Goal: Ask a question: Seek information or help from site administrators or community

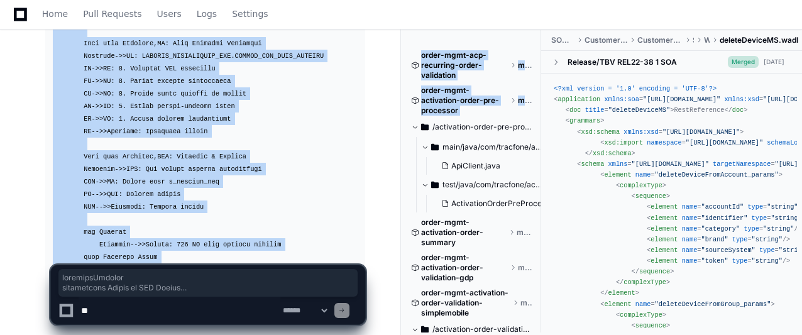
scroll to position [10750, 0]
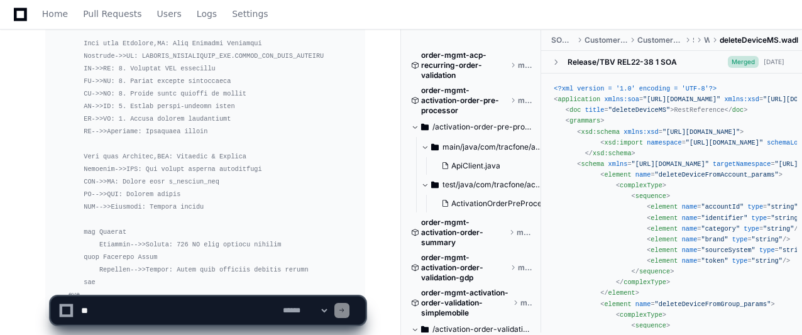
click at [197, 310] on textarea at bounding box center [180, 311] width 202 height 28
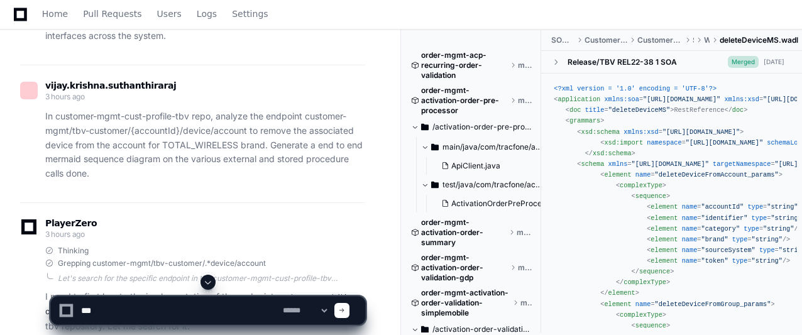
scroll to position [7711, 0]
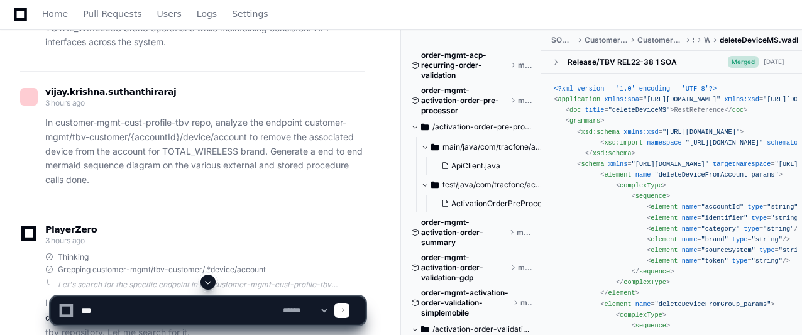
type textarea "**"
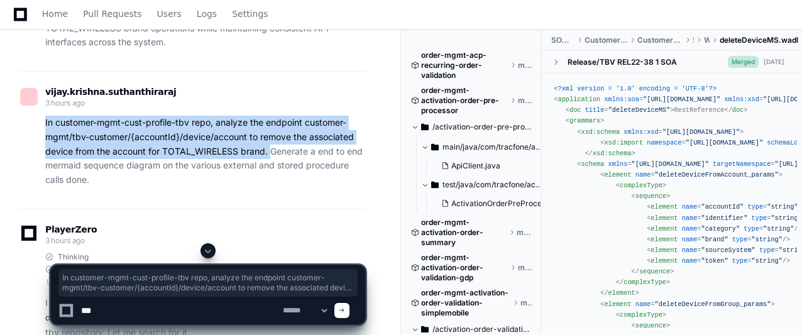
drag, startPoint x: 44, startPoint y: 43, endPoint x: 272, endPoint y: 73, distance: 229.7
click at [272, 116] on div "In customer-mgmt-cust-profile-tbv repo, analyze the endpoint customer-mgmt/tbv-…" at bounding box center [192, 152] width 345 height 72
copy p "In customer-mgmt-cust-profile-tbv repo, analyze the endpoint customer-mgmt/tbv-…"
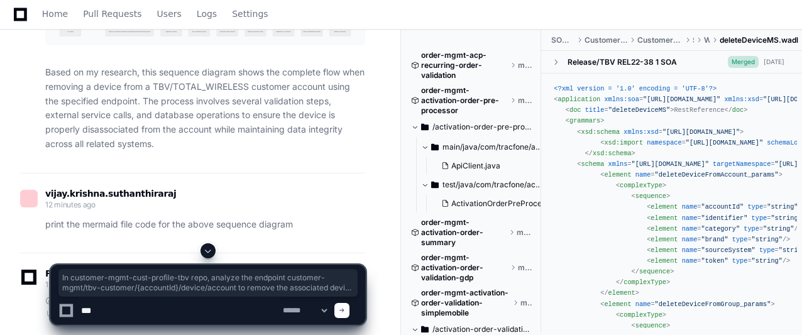
scroll to position [8944, 0]
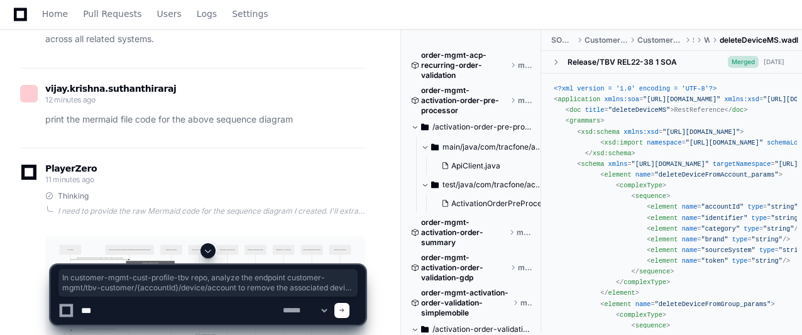
click at [198, 302] on textarea at bounding box center [180, 311] width 202 height 28
click at [197, 302] on textarea at bounding box center [180, 311] width 202 height 28
drag, startPoint x: 197, startPoint y: 302, endPoint x: 80, endPoint y: 284, distance: 119.1
click at [80, 284] on div "**********" at bounding box center [208, 295] width 316 height 60
paste textarea "**********"
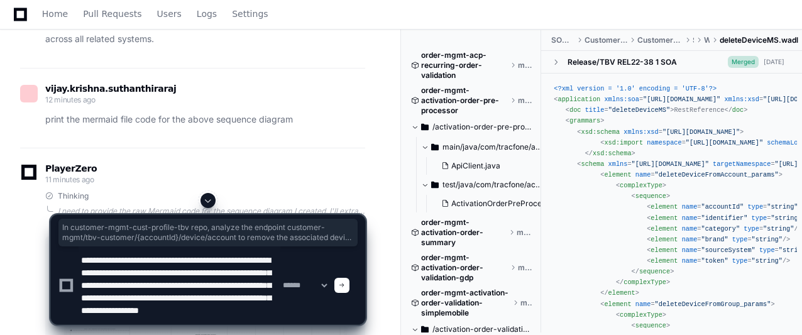
scroll to position [29, 0]
drag, startPoint x: 240, startPoint y: 282, endPoint x: 258, endPoint y: 280, distance: 19.0
click at [258, 280] on textarea at bounding box center [180, 286] width 202 height 78
click at [87, 292] on textarea at bounding box center [180, 286] width 202 height 78
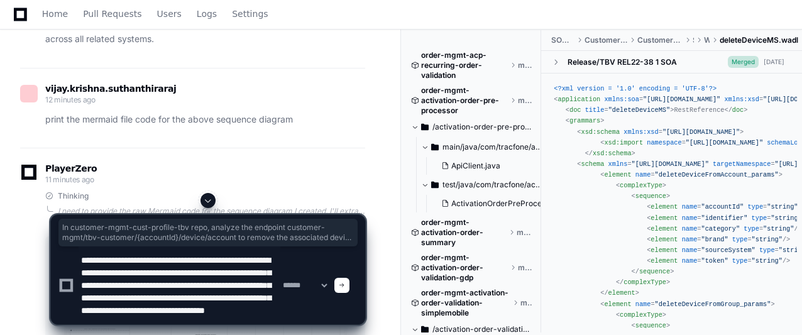
type textarea "**********"
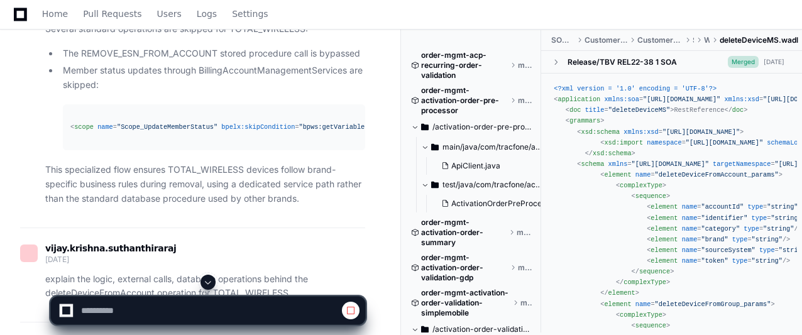
scroll to position [3943, 0]
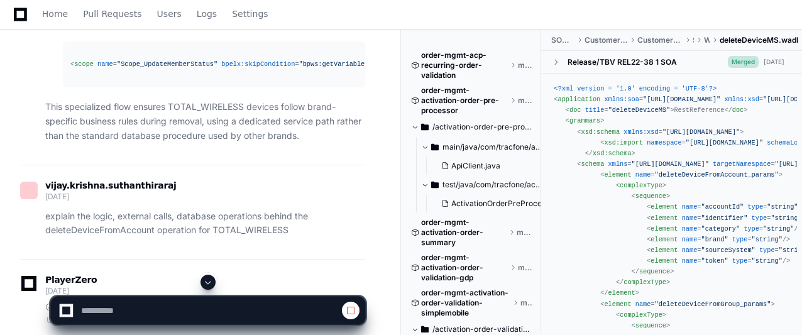
click at [208, 289] on button at bounding box center [208, 282] width 15 height 15
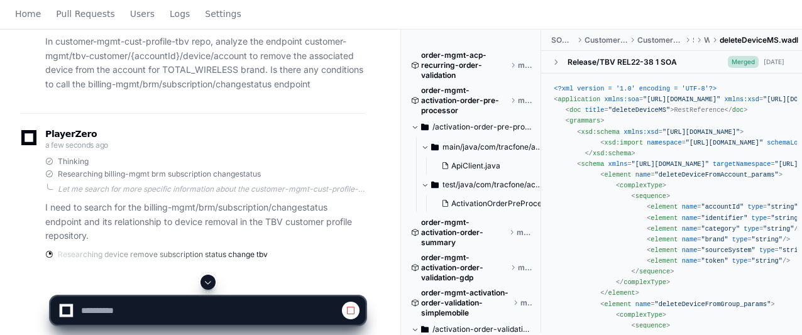
scroll to position [0, 0]
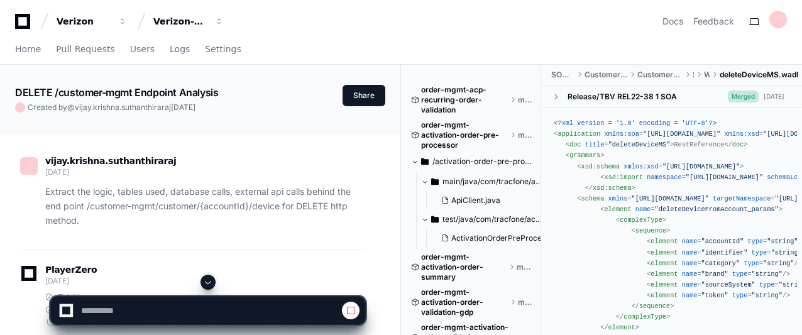
click at [208, 282] on span at bounding box center [208, 282] width 10 height 10
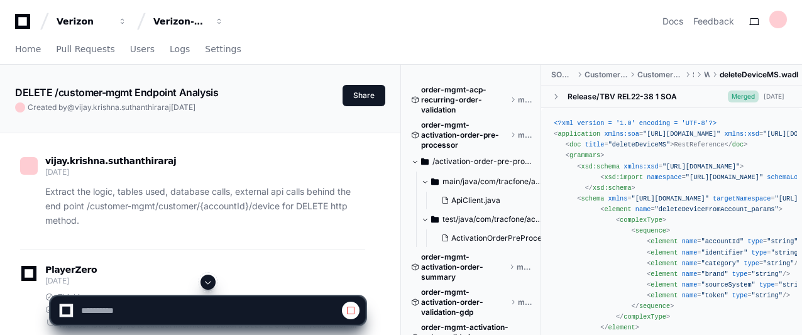
click at [208, 282] on span at bounding box center [208, 282] width 10 height 10
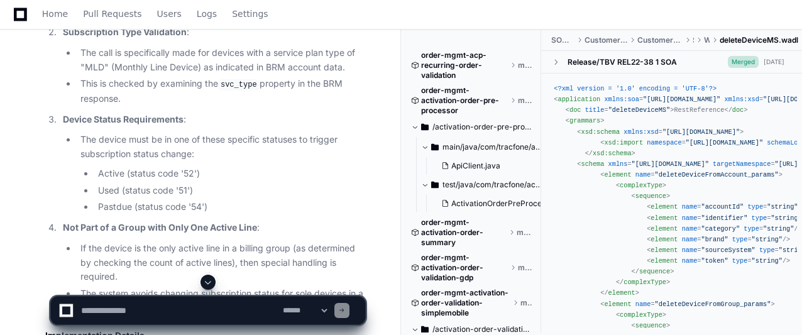
scroll to position [11924, 0]
click at [277, 240] on li "If the device is the only active line in a billing group (as determined by chec…" at bounding box center [221, 261] width 289 height 43
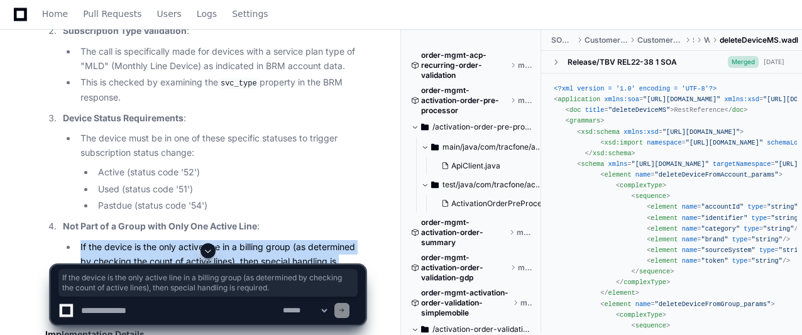
click at [277, 240] on li "If the device is the only active line in a billing group (as determined by chec…" at bounding box center [221, 261] width 289 height 43
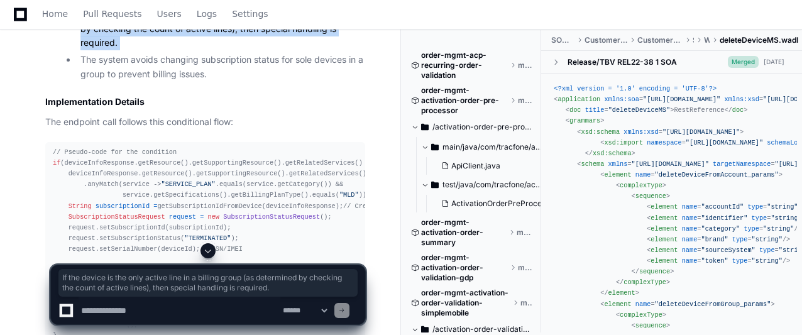
scroll to position [0, 13]
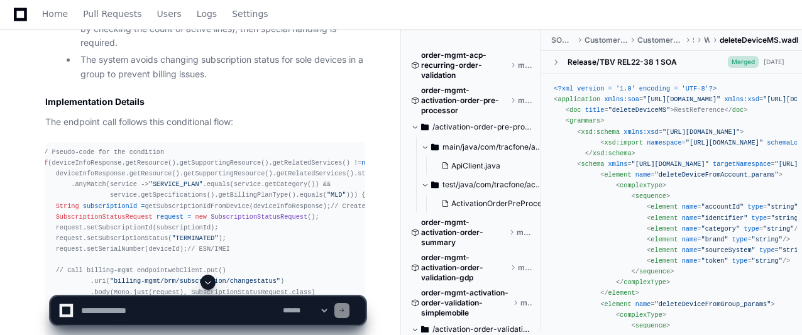
click at [272, 147] on div "// Pseudo-code for the condition if (deviceInfoResponse.getResource().getSuppor…" at bounding box center [192, 244] width 305 height 194
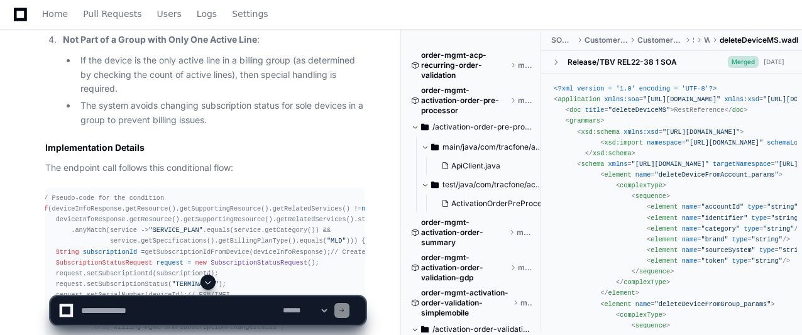
scroll to position [12120, 0]
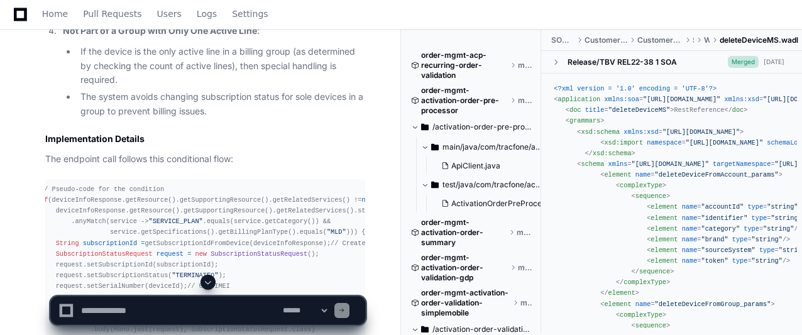
click at [228, 306] on textarea at bounding box center [180, 311] width 202 height 28
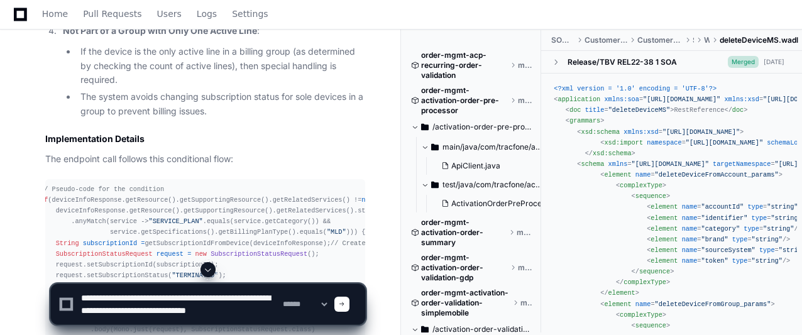
scroll to position [4, 0]
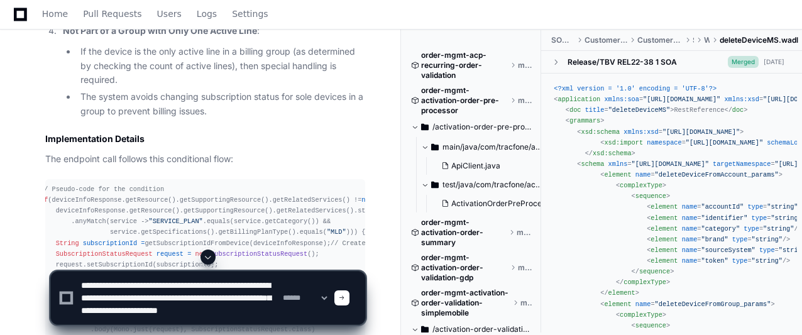
type textarea "**********"
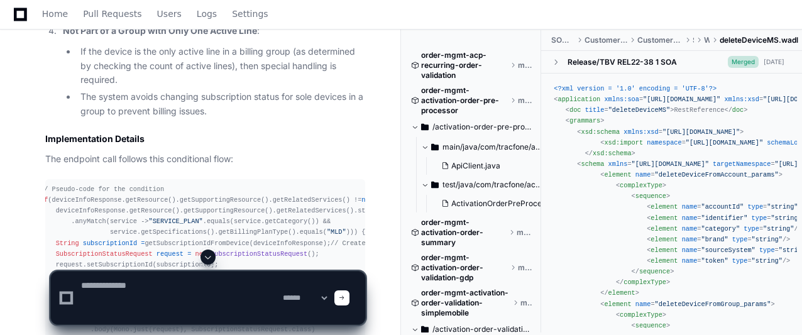
scroll to position [0, 0]
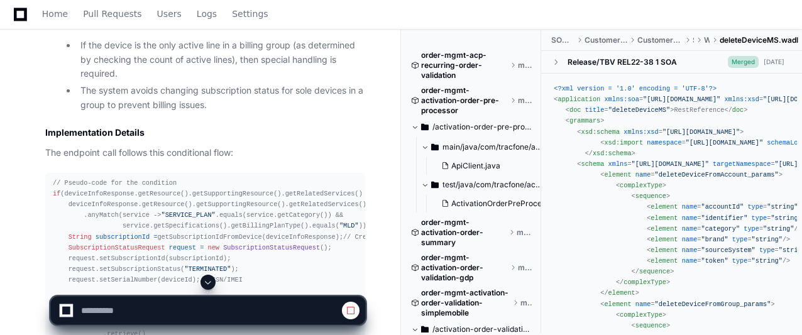
click at [209, 279] on span at bounding box center [208, 282] width 10 height 10
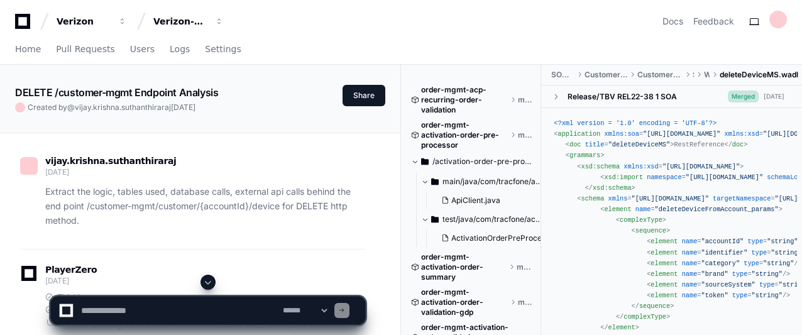
click at [209, 279] on span at bounding box center [208, 282] width 10 height 10
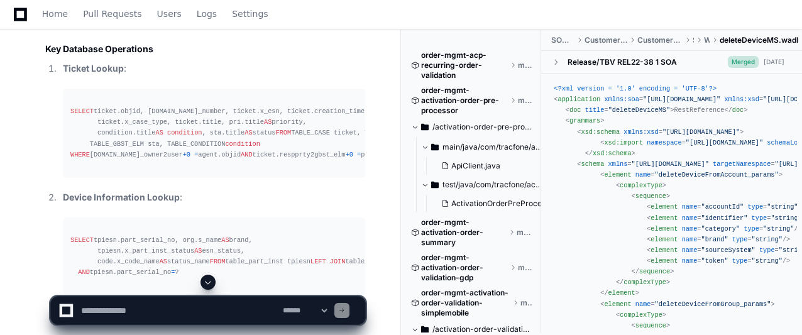
scroll to position [14805, 0]
click at [283, 175] on pre "SELECT ticket.objid, [DOMAIN_NAME]_number, ticket.x_esn, ticket.creation_time, …" at bounding box center [214, 130] width 302 height 89
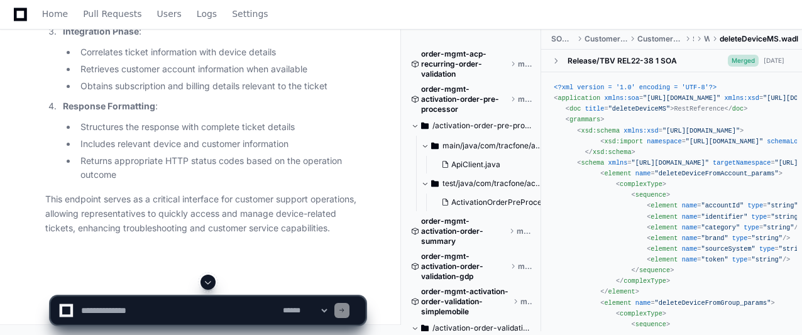
scroll to position [15611, 0]
click at [165, 306] on textarea at bounding box center [180, 311] width 202 height 28
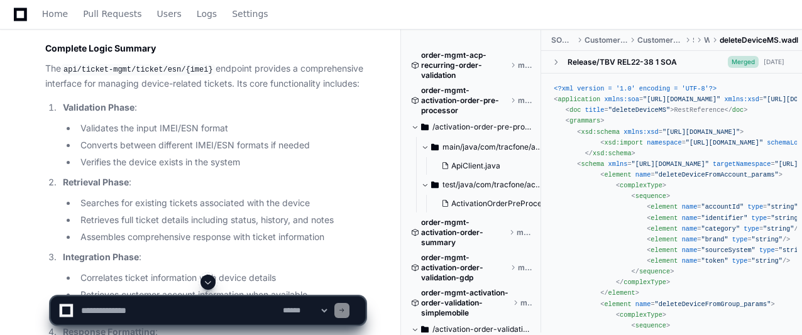
scroll to position [15296, 0]
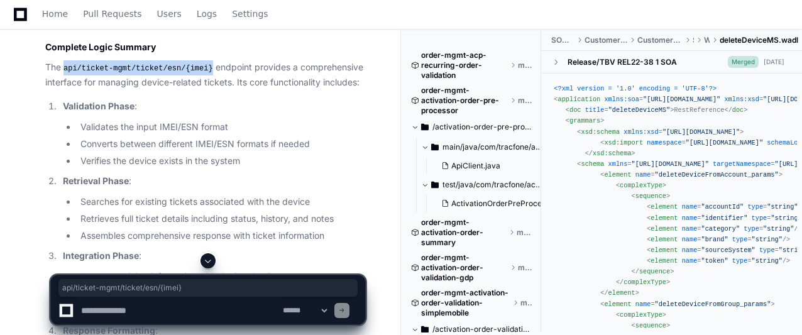
drag, startPoint x: 206, startPoint y: 158, endPoint x: 67, endPoint y: 160, distance: 139.6
click at [67, 89] on p "The api/ticket-mgmt/ticket/esn/{imei} endpoint provides a comprehensive interfa…" at bounding box center [205, 74] width 320 height 29
copy code "api/ticket-mgmt/ticket/esn/{imei}"
click at [124, 304] on textarea at bounding box center [180, 311] width 202 height 28
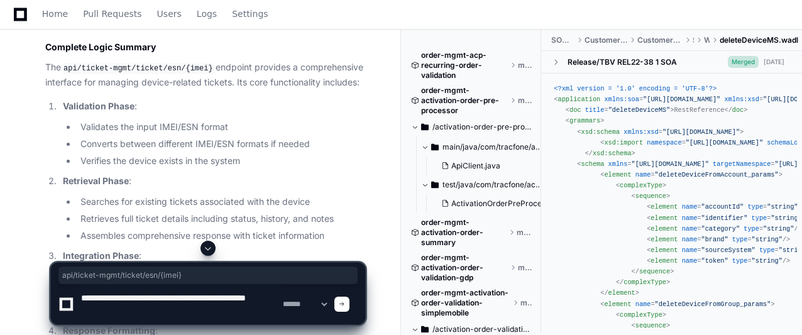
click at [106, 294] on textarea at bounding box center [180, 304] width 202 height 40
click at [250, 311] on textarea at bounding box center [180, 304] width 202 height 40
paste textarea "**********"
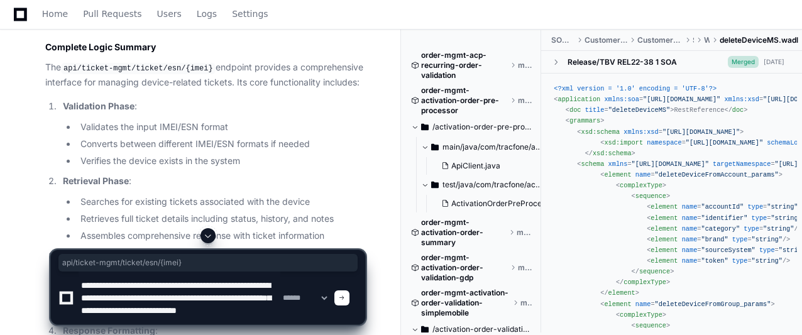
scroll to position [16, 0]
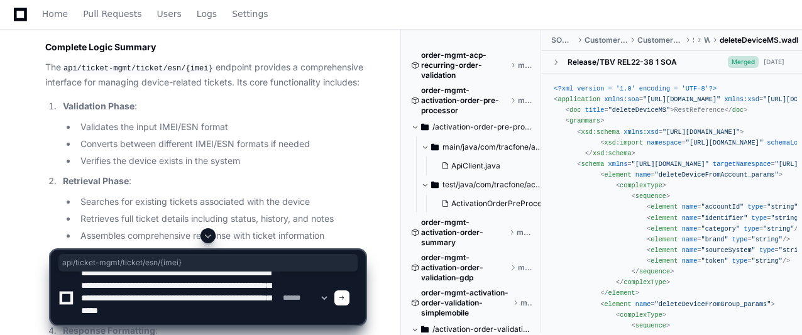
type textarea "**********"
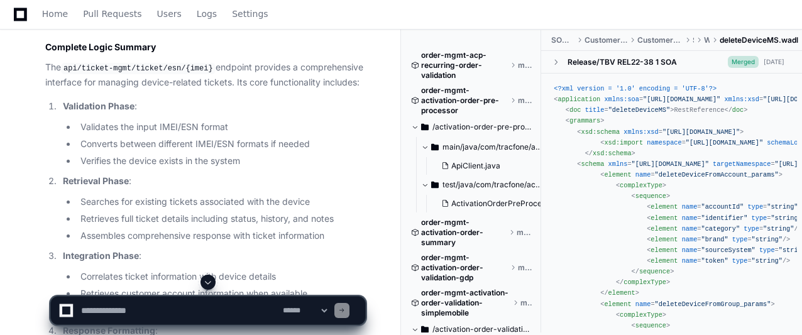
scroll to position [0, 0]
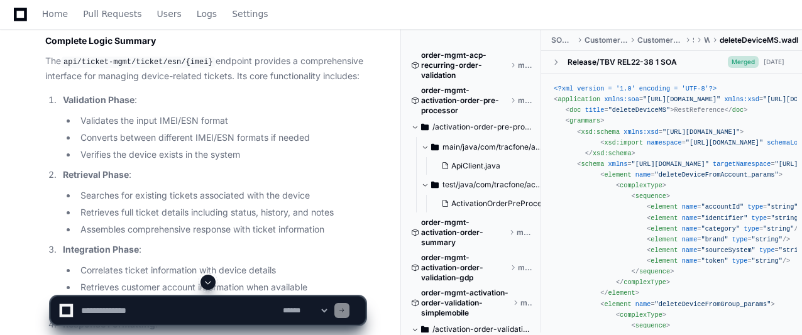
click at [211, 282] on span at bounding box center [208, 282] width 10 height 10
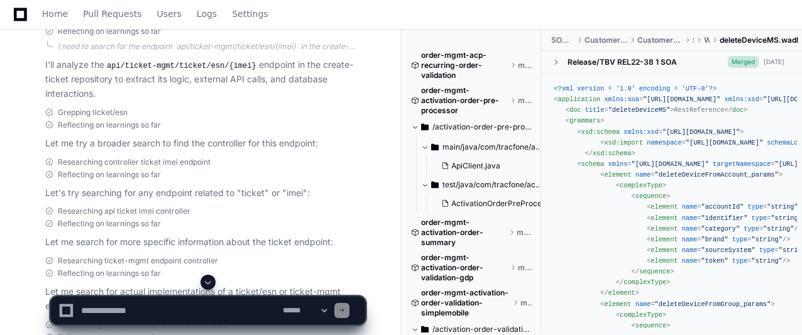
scroll to position [13238, 0]
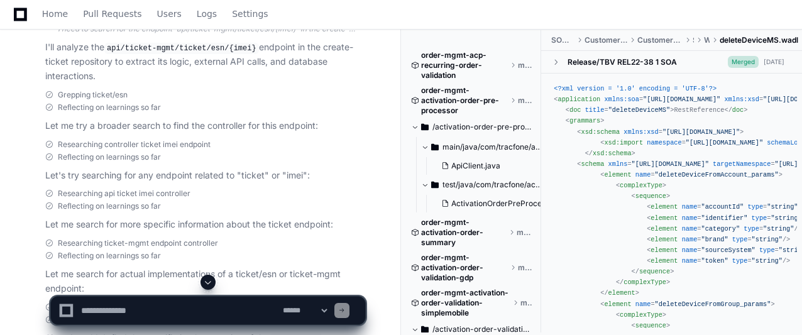
click at [162, 314] on textarea at bounding box center [180, 311] width 202 height 28
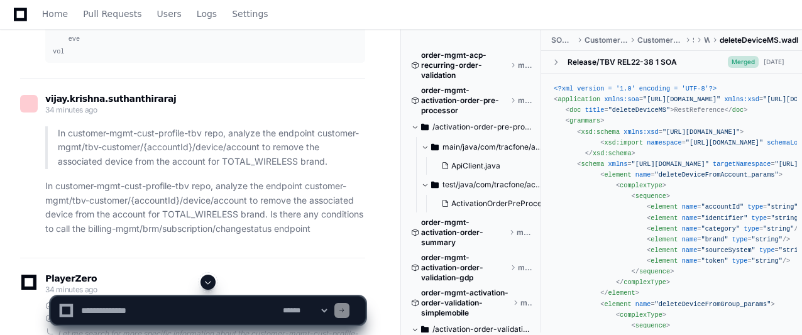
scroll to position [11006, 0]
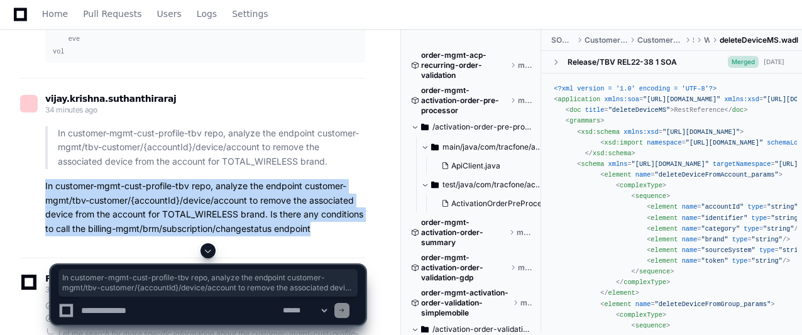
drag, startPoint x: 45, startPoint y: 109, endPoint x: 322, endPoint y: 152, distance: 280.5
click at [322, 152] on div "In customer-mgmt-cust-profile-tbv repo, analyze the endpoint customer-mgmt/tbv-…" at bounding box center [192, 181] width 345 height 110
copy p "In customer-mgmt-cust-profile-tbv repo, analyze the endpoint customer-mgmt/tbv-…"
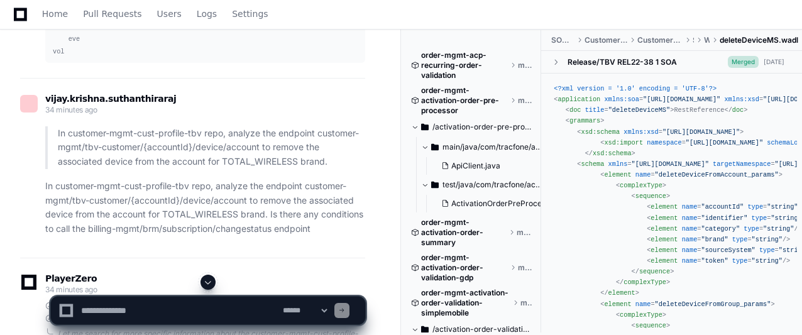
click at [204, 310] on textarea at bounding box center [180, 311] width 202 height 28
paste textarea "**********"
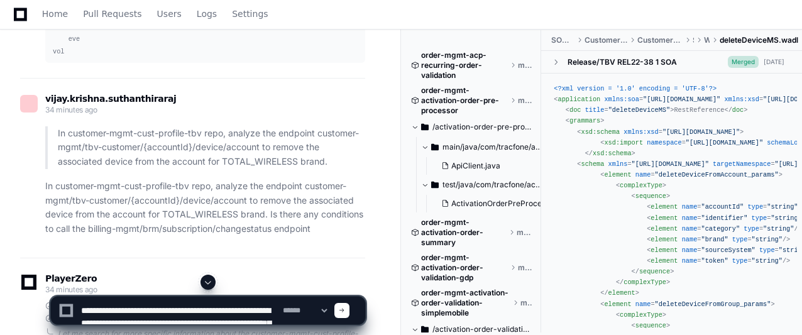
scroll to position [29, 0]
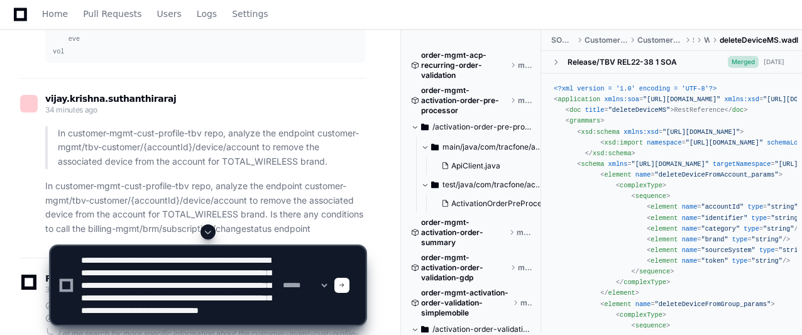
click at [204, 310] on textarea at bounding box center [180, 286] width 202 height 78
click at [186, 309] on textarea at bounding box center [180, 286] width 202 height 78
type textarea "**********"
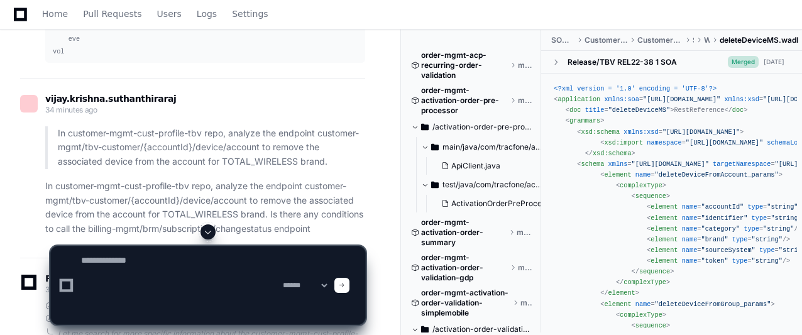
scroll to position [0, 0]
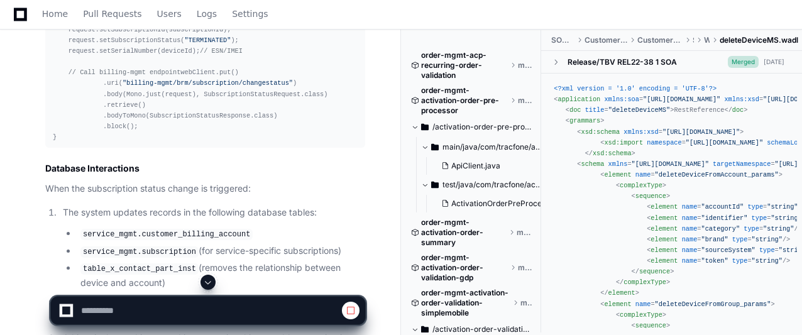
click at [209, 283] on span at bounding box center [208, 282] width 10 height 10
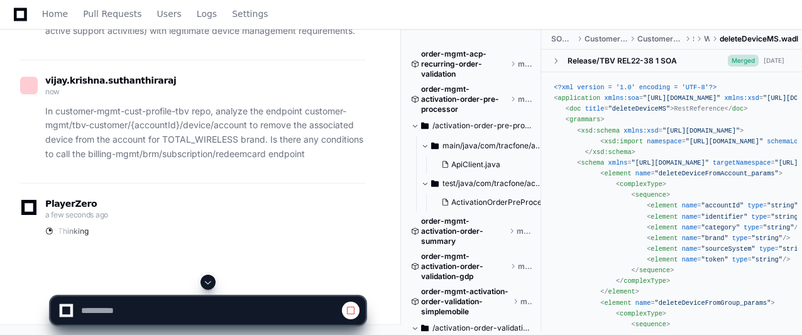
scroll to position [17653, 0]
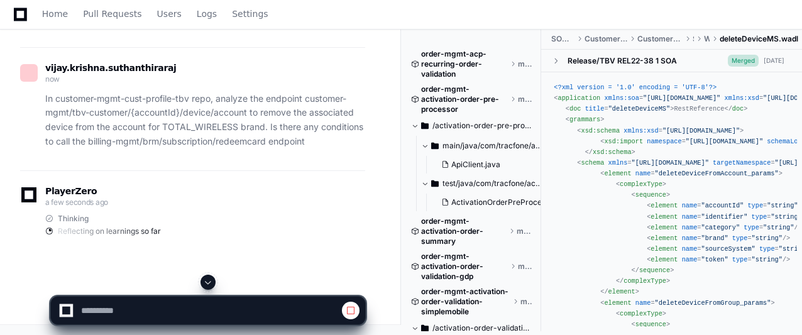
click at [209, 283] on span at bounding box center [208, 282] width 10 height 10
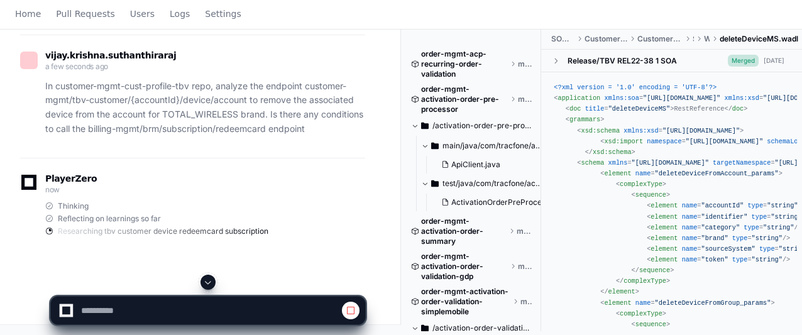
scroll to position [0, 0]
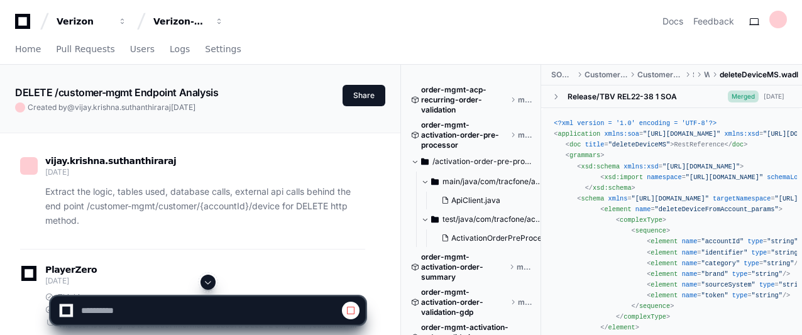
click at [209, 283] on span at bounding box center [208, 282] width 10 height 10
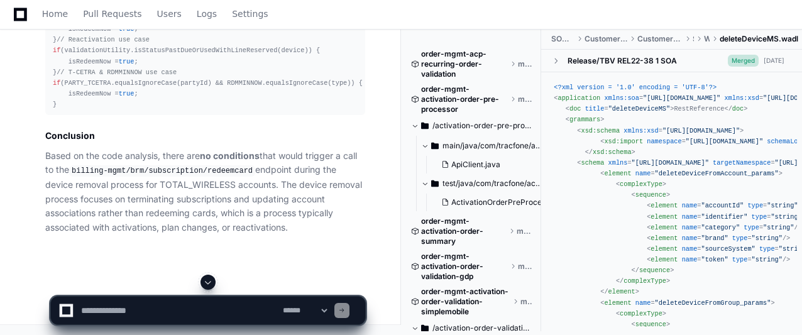
scroll to position [19331, 0]
click at [158, 306] on textarea at bounding box center [180, 311] width 202 height 28
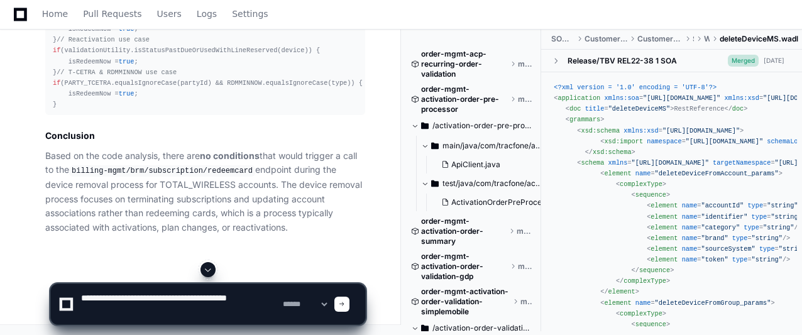
click at [217, 297] on textarea at bounding box center [180, 304] width 202 height 40
type textarea "**********"
click at [330, 304] on select "**********" at bounding box center [304, 304] width 49 height 9
click at [280, 300] on select "**********" at bounding box center [304, 304] width 49 height 9
click at [350, 306] on div at bounding box center [342, 304] width 15 height 15
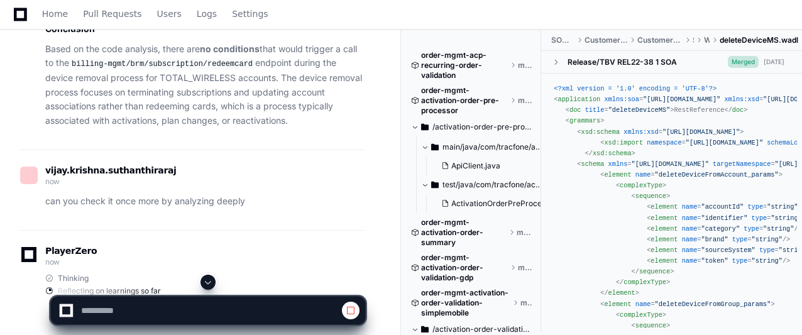
click at [206, 282] on span at bounding box center [208, 282] width 10 height 10
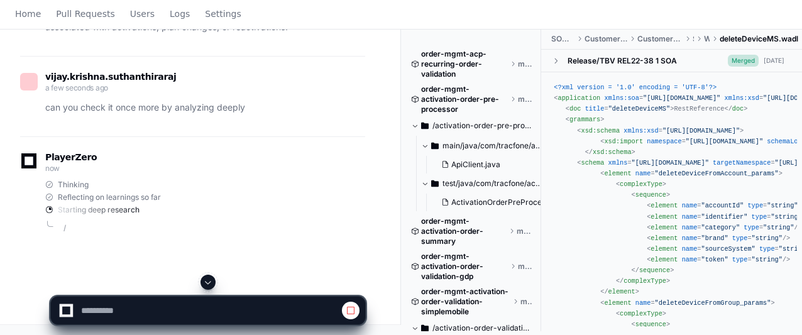
scroll to position [0, 0]
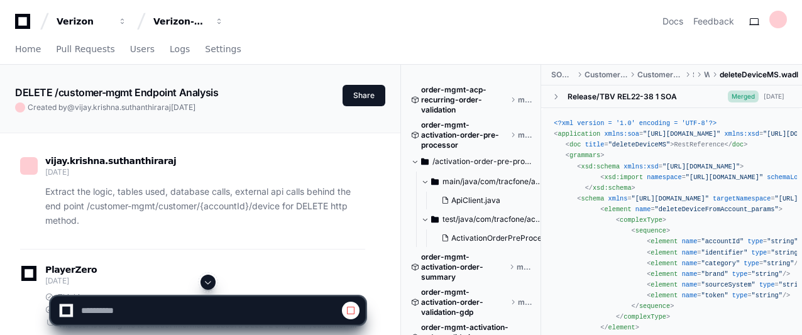
click at [208, 283] on span at bounding box center [208, 282] width 10 height 10
select select "*********"
click at [208, 283] on span at bounding box center [208, 282] width 10 height 10
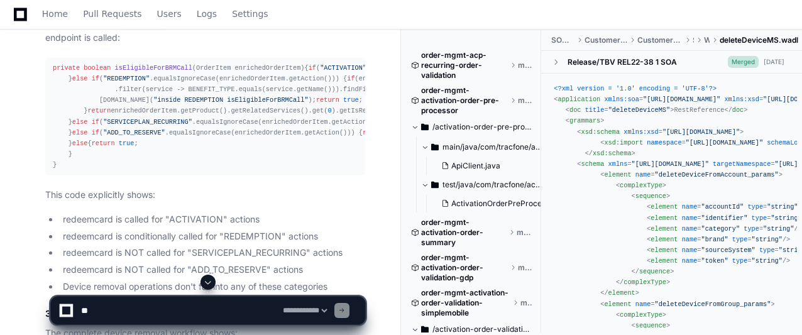
scroll to position [20900, 0]
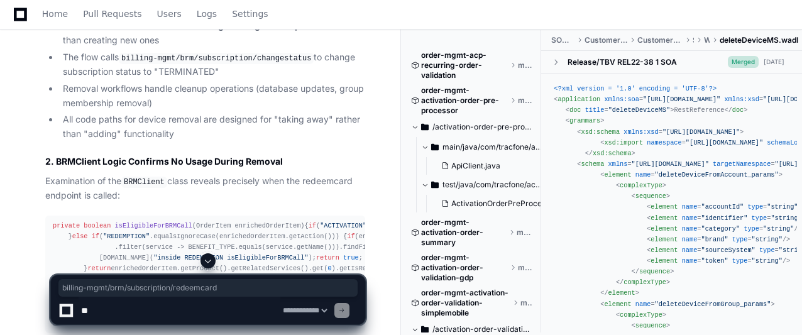
drag, startPoint x: 322, startPoint y: 76, endPoint x: 177, endPoint y: 94, distance: 145.8
copy code "billing-mgmt/brm/subscription/redeemcard"
click at [202, 309] on textarea at bounding box center [180, 311] width 202 height 28
paste textarea "**********"
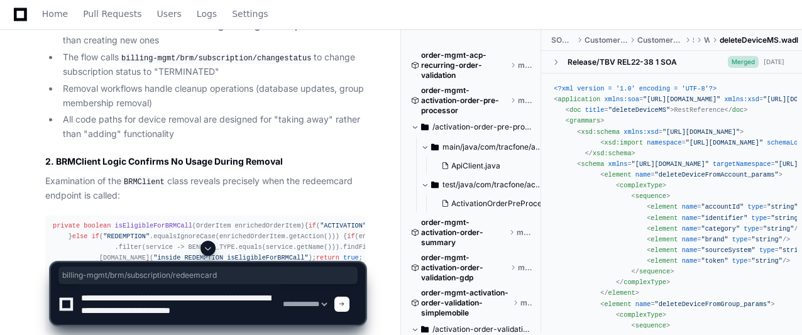
scroll to position [4, 0]
type textarea "**********"
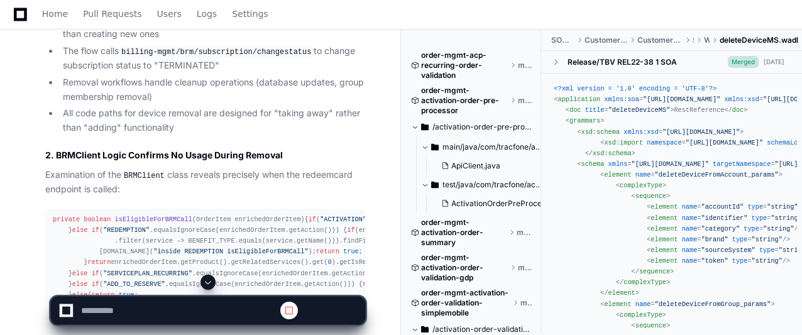
scroll to position [0, 0]
click at [209, 282] on span at bounding box center [208, 282] width 10 height 10
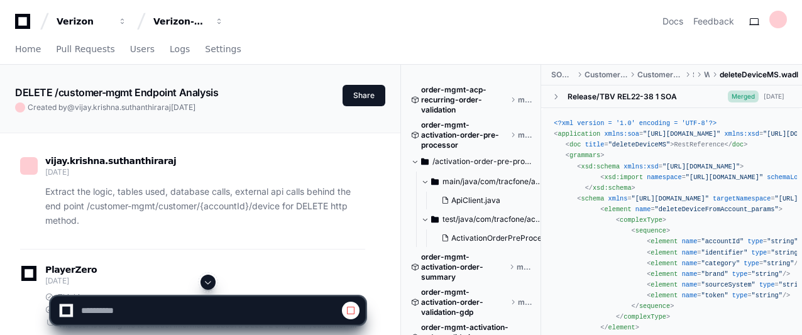
select select "*********"
